Goal: Information Seeking & Learning: Find specific page/section

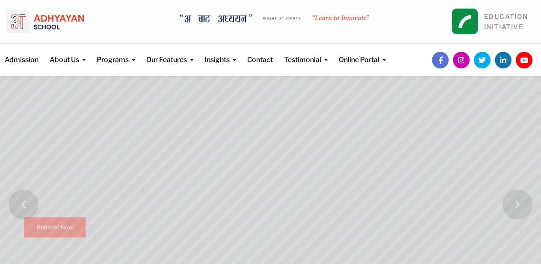
click at [0, 0] on link "Calendar" at bounding box center [0, 0] width 0 height 0
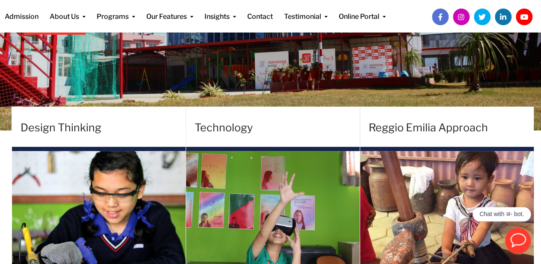
scroll to position [276, 0]
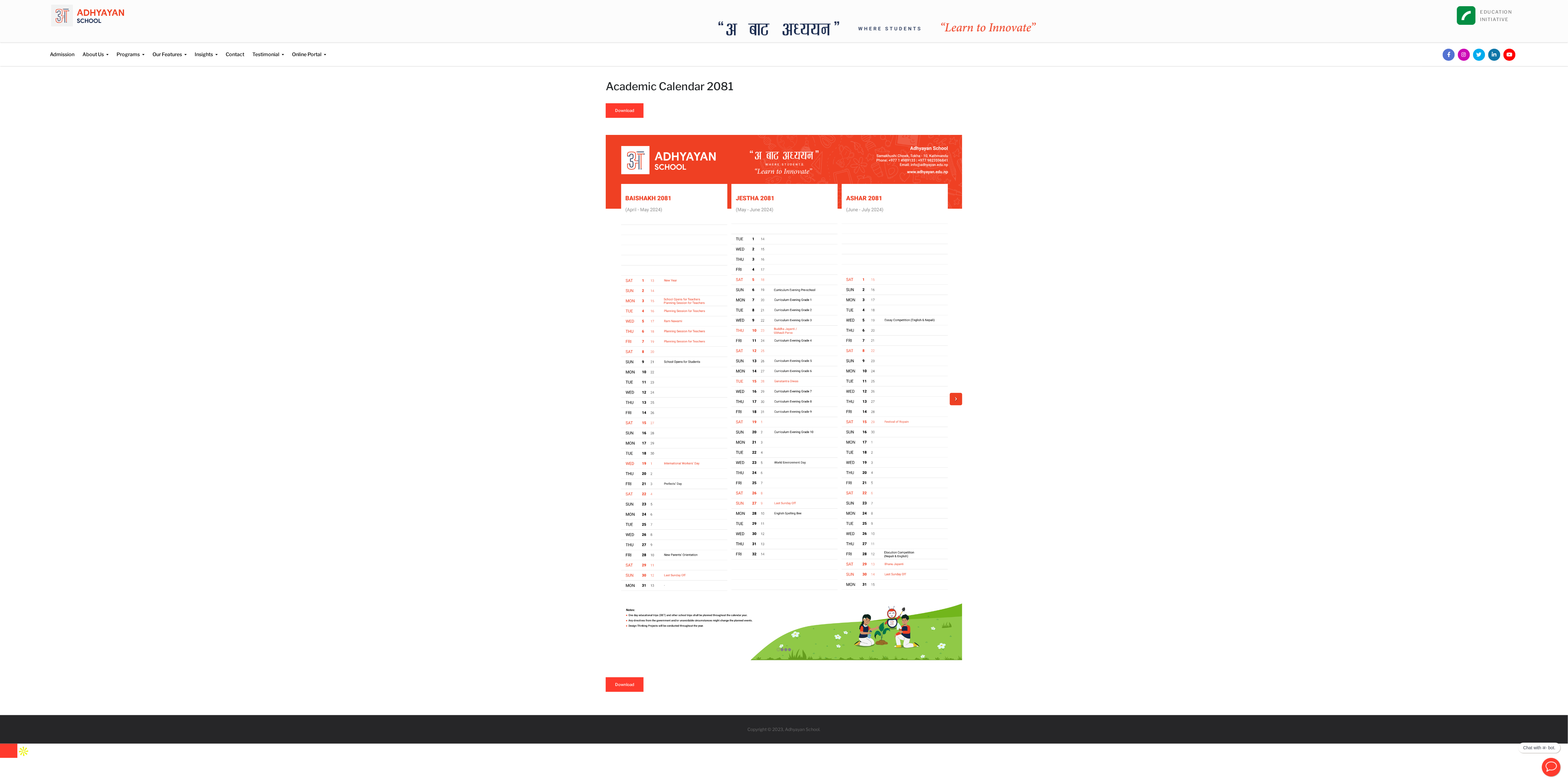
click at [392, 196] on span at bounding box center [956, 399] width 14 height 14
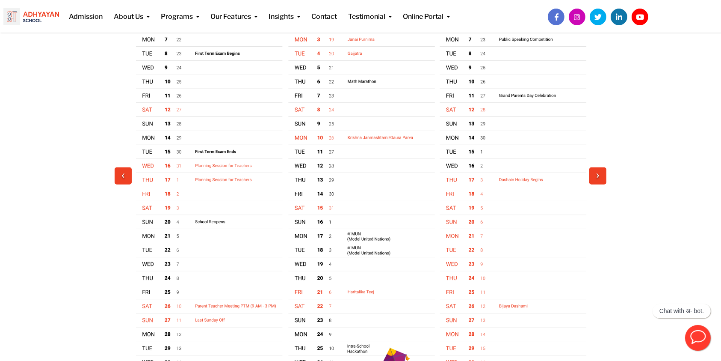
scroll to position [342, 0]
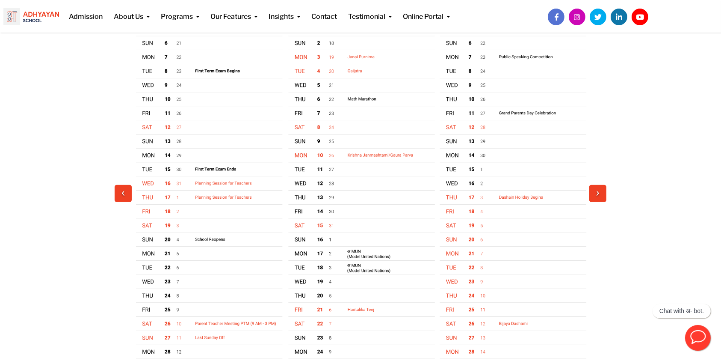
click at [541, 195] on span at bounding box center [598, 192] width 19 height 19
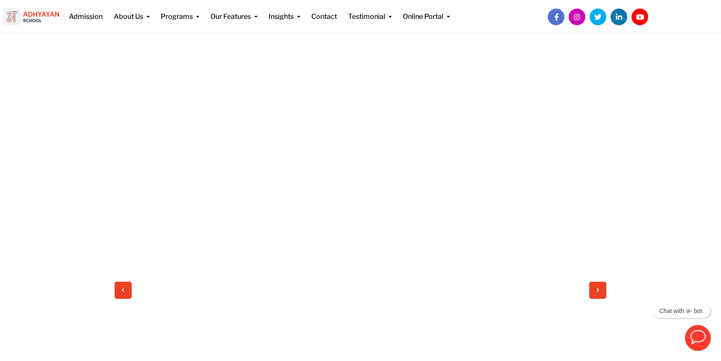
scroll to position [228, 0]
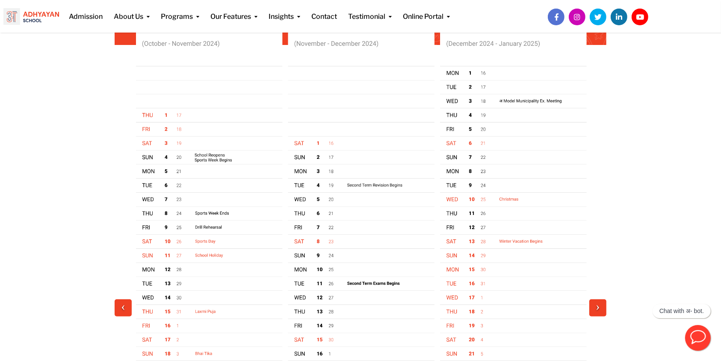
click at [122, 270] on span at bounding box center [123, 307] width 19 height 19
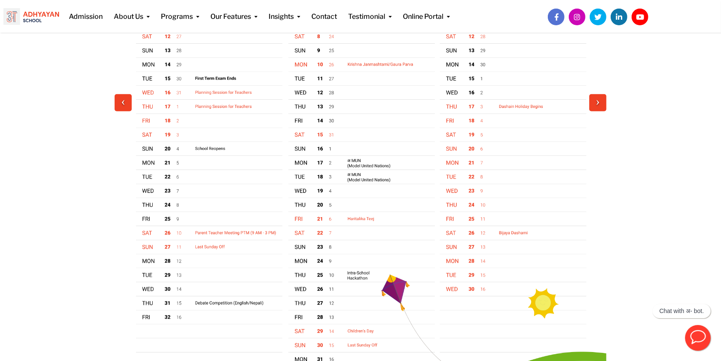
scroll to position [456, 0]
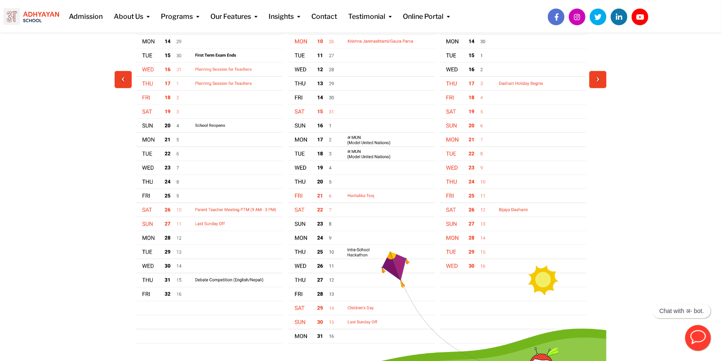
click at [541, 76] on span at bounding box center [598, 79] width 19 height 19
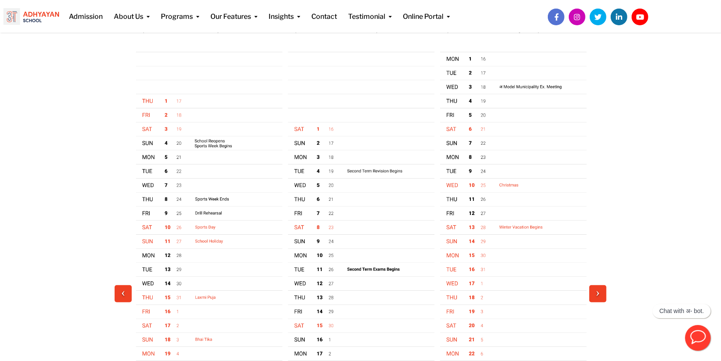
scroll to position [171, 0]
